Goal: Navigation & Orientation: Find specific page/section

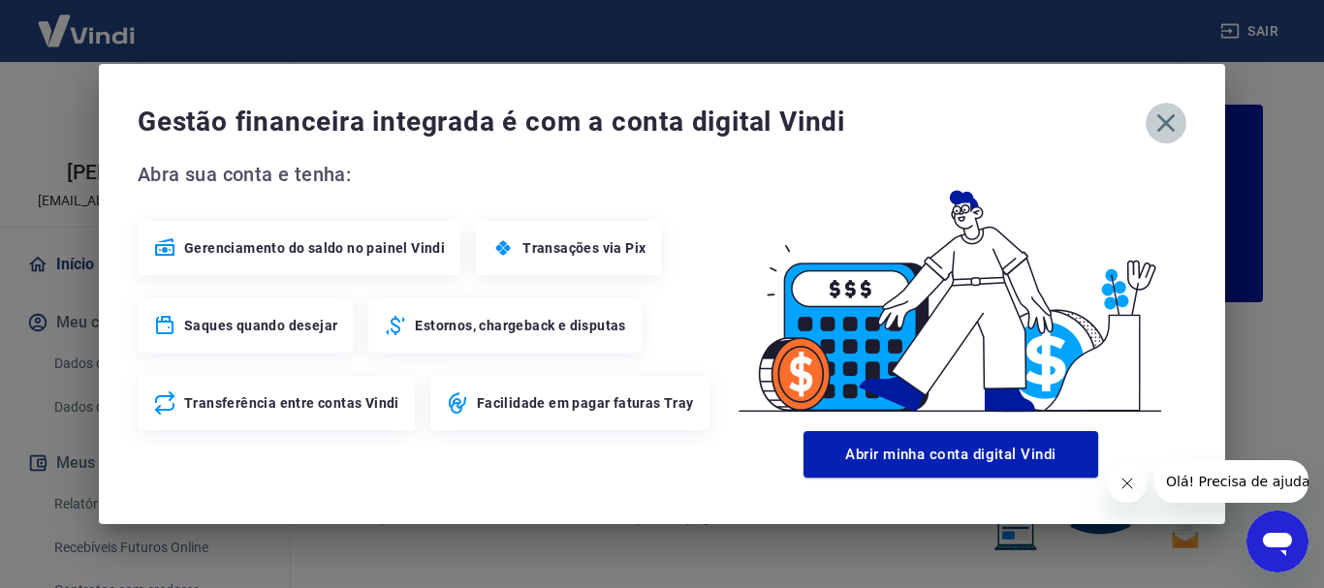
click at [1164, 125] on icon "button" at bounding box center [1167, 123] width 18 height 18
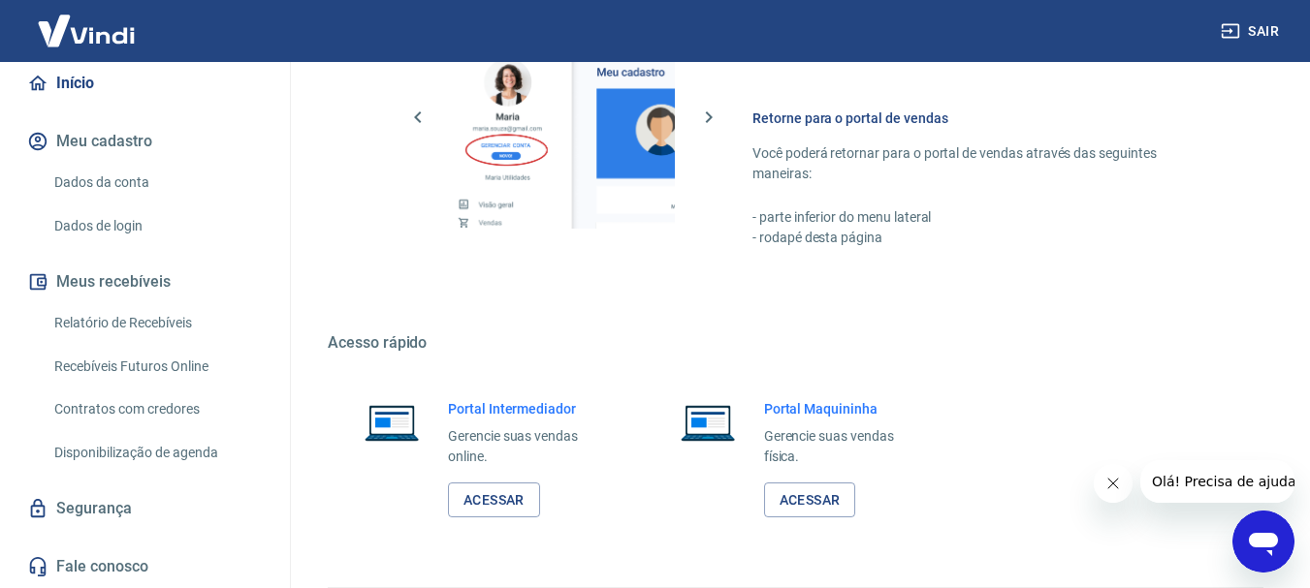
scroll to position [1203, 0]
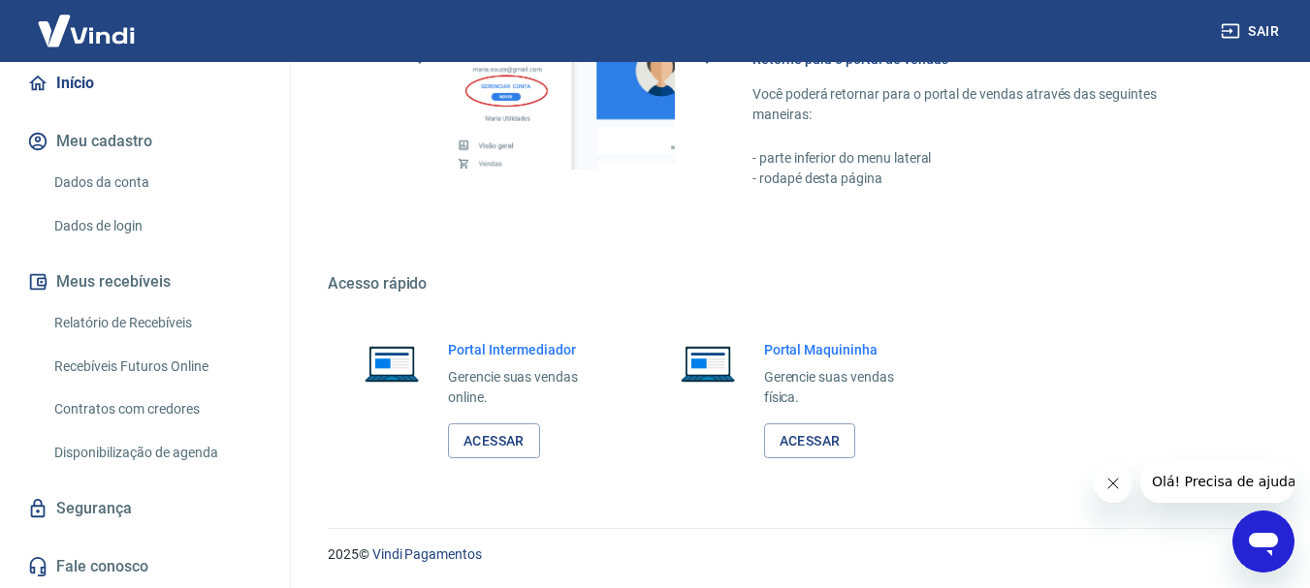
click at [1113, 488] on icon "Fechar mensagem da empresa" at bounding box center [1112, 484] width 16 height 16
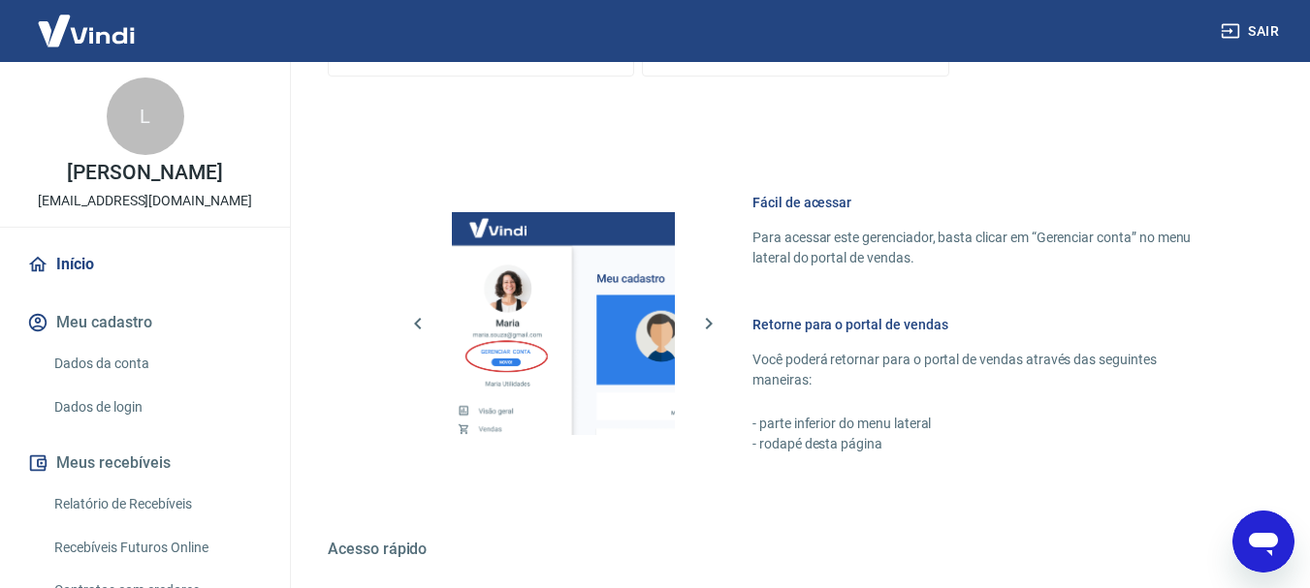
scroll to position [912, 0]
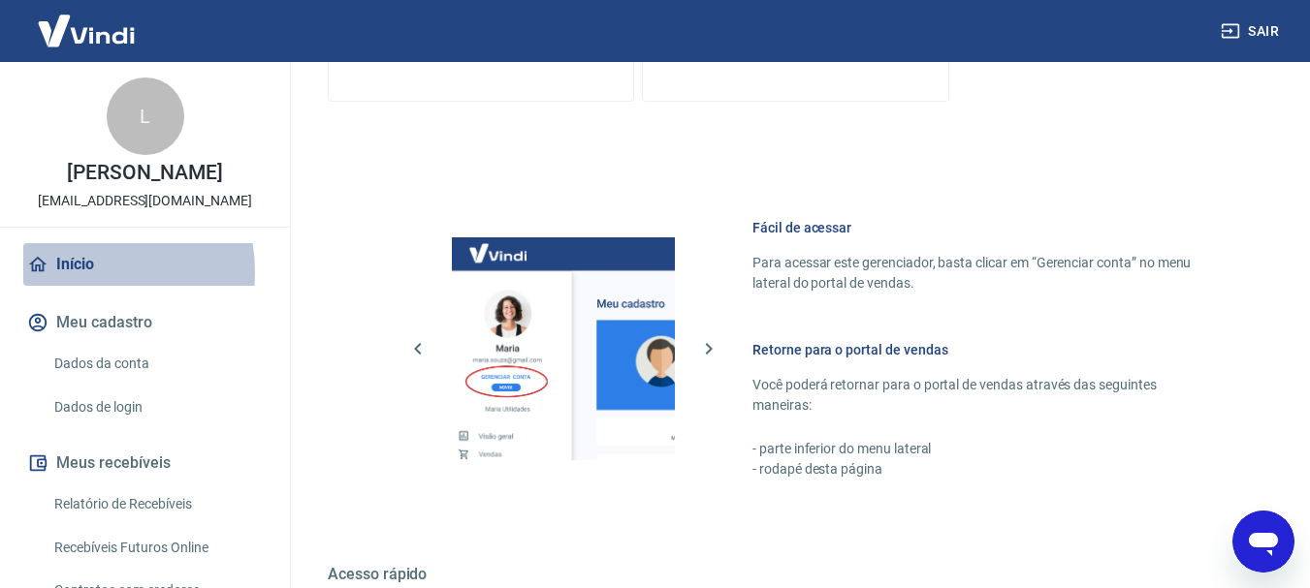
click at [67, 272] on link "Início" at bounding box center [144, 264] width 243 height 43
click at [74, 260] on link "Início" at bounding box center [144, 264] width 243 height 43
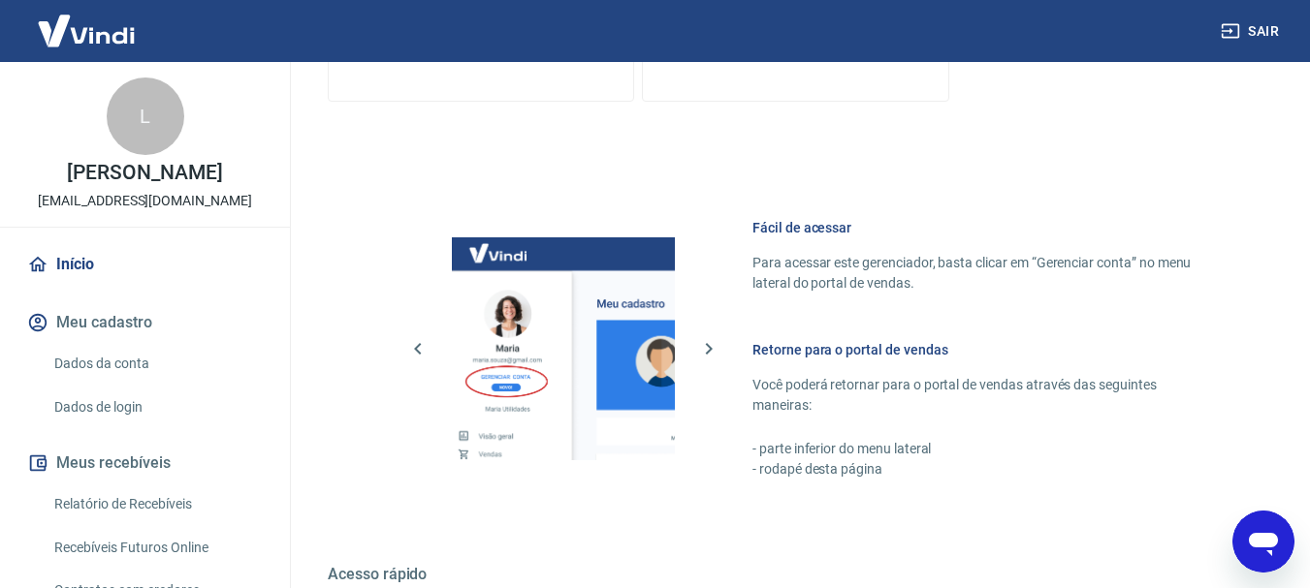
click at [74, 260] on link "Início" at bounding box center [144, 264] width 243 height 43
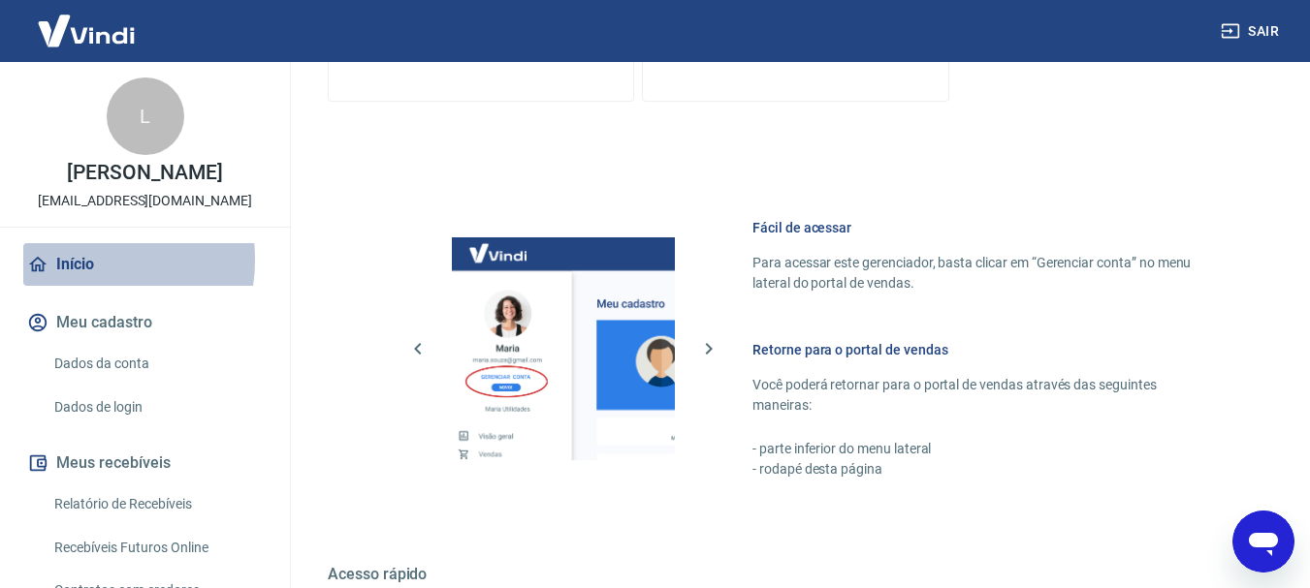
click at [74, 260] on link "Início" at bounding box center [144, 264] width 243 height 43
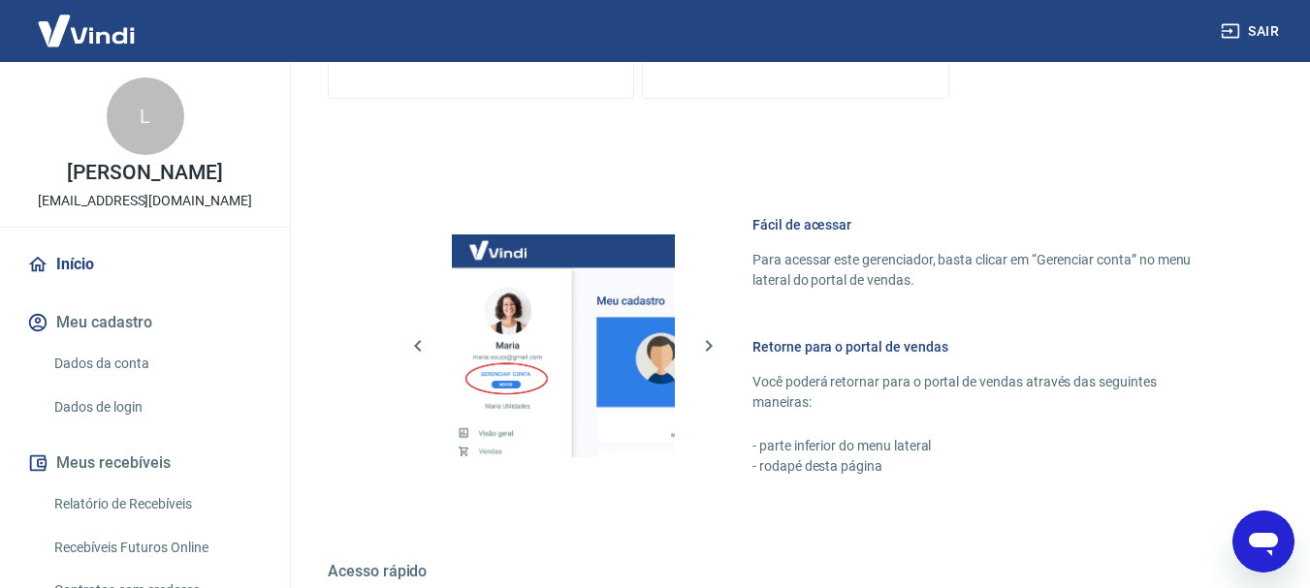
scroll to position [1009, 0]
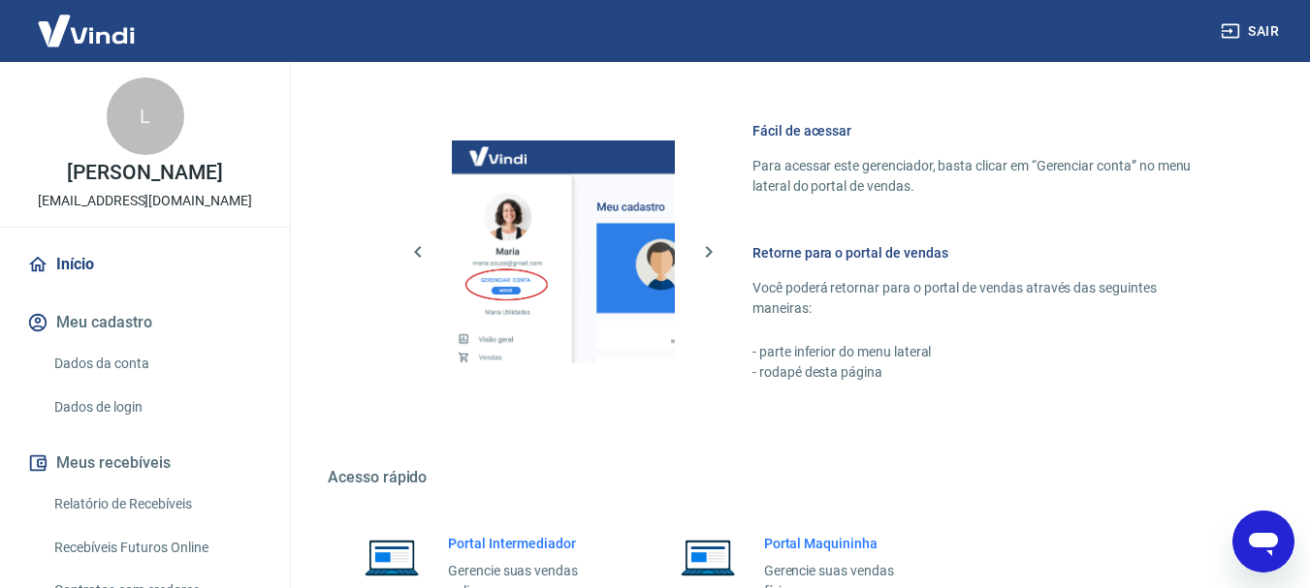
click at [124, 180] on p "[PERSON_NAME]" at bounding box center [144, 173] width 155 height 20
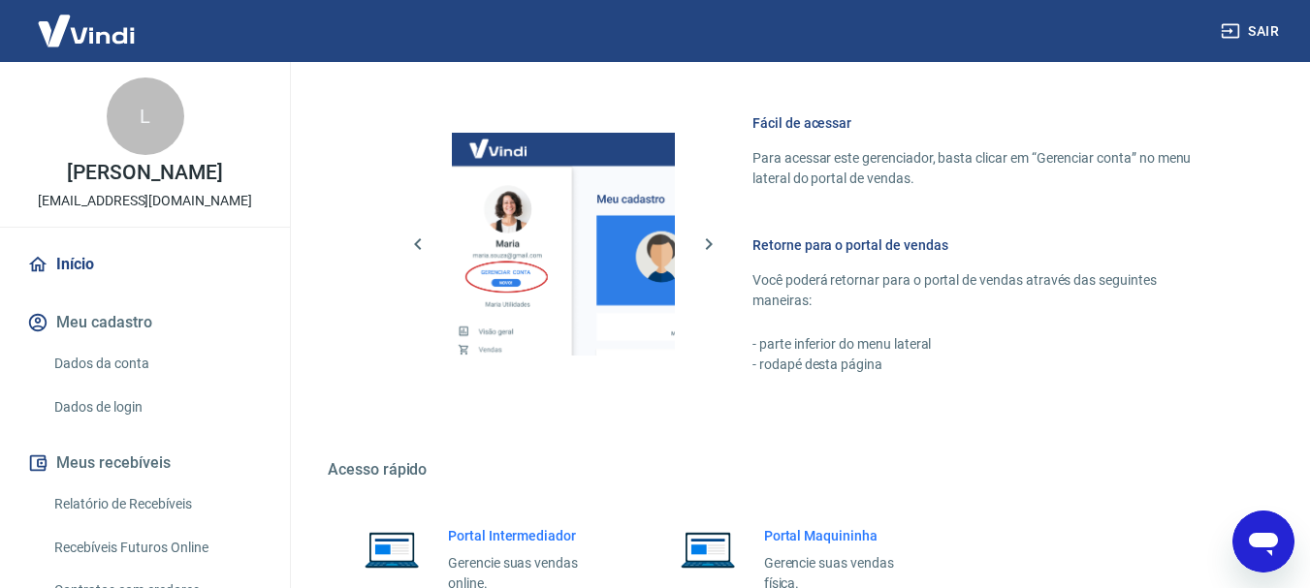
scroll to position [1203, 0]
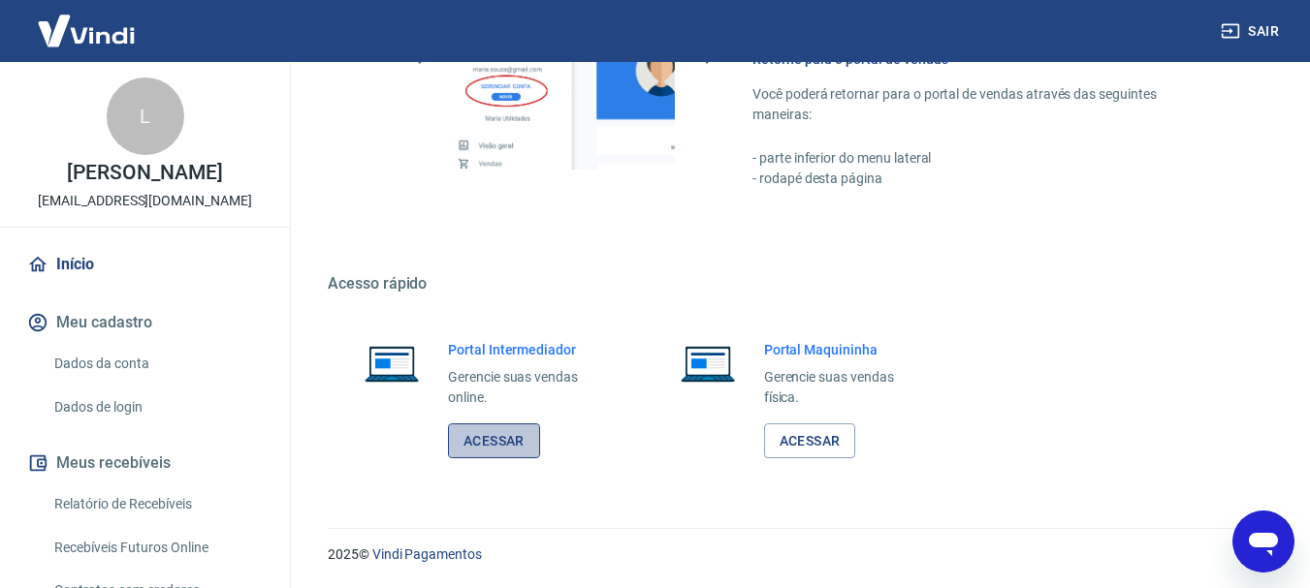
click at [492, 447] on link "Acessar" at bounding box center [494, 442] width 92 height 36
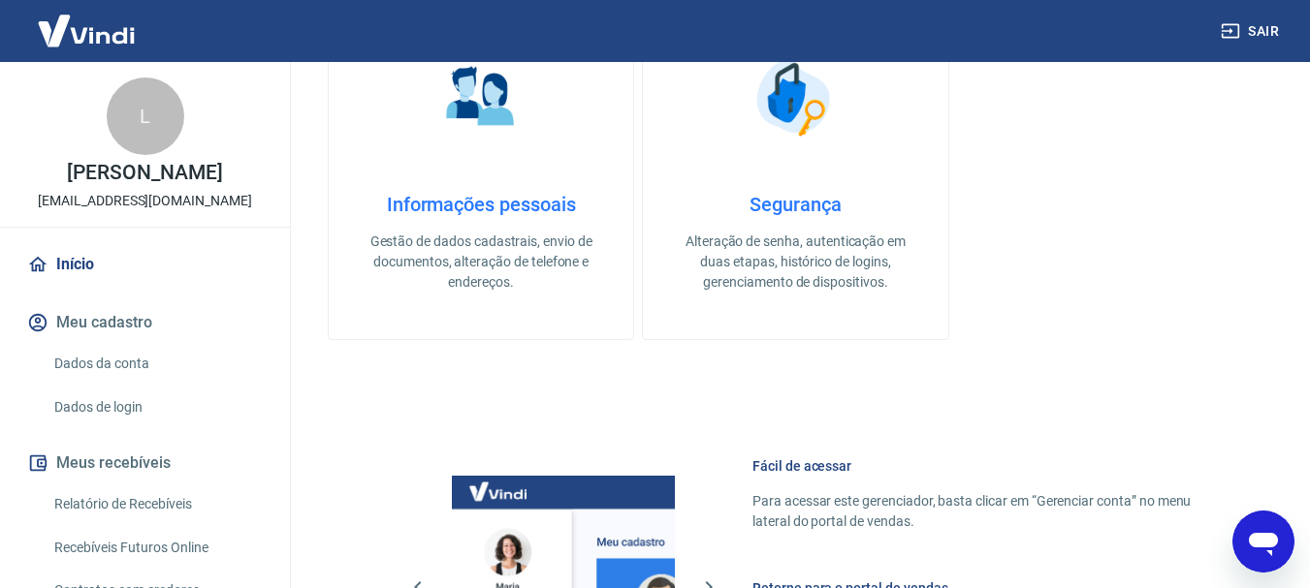
scroll to position [525, 0]
